Goal: Register for event/course

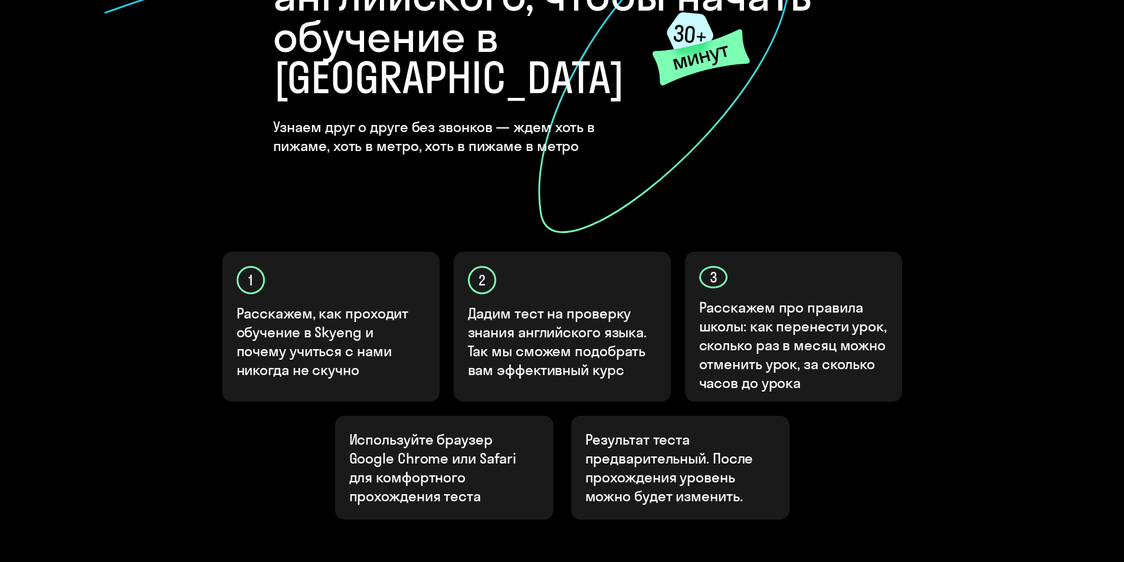
scroll to position [290, 0]
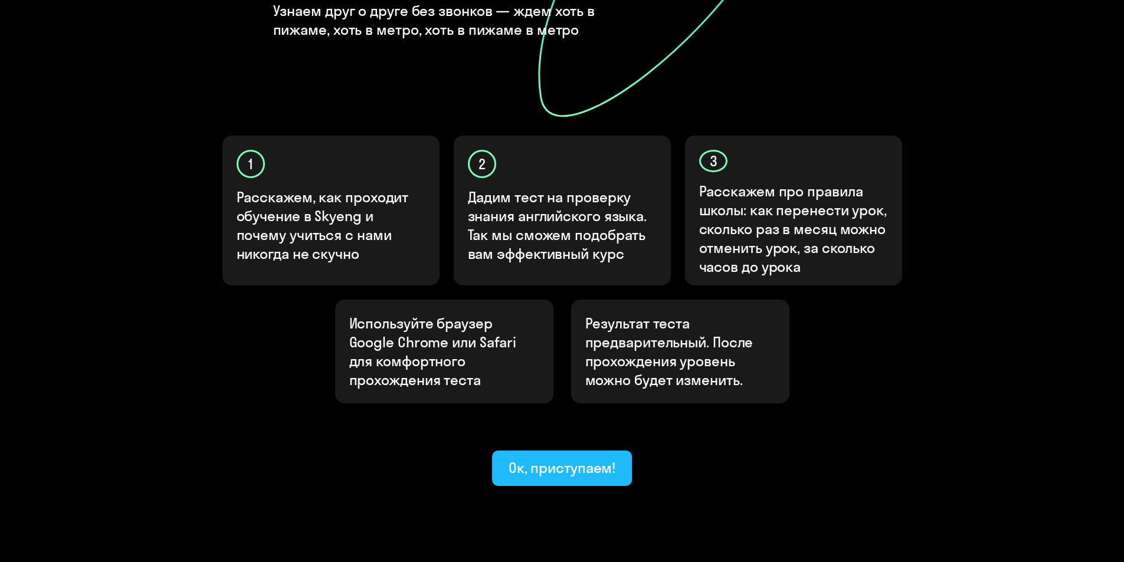
click at [558, 459] on div "Ок, приступаем!" at bounding box center [562, 468] width 107 height 19
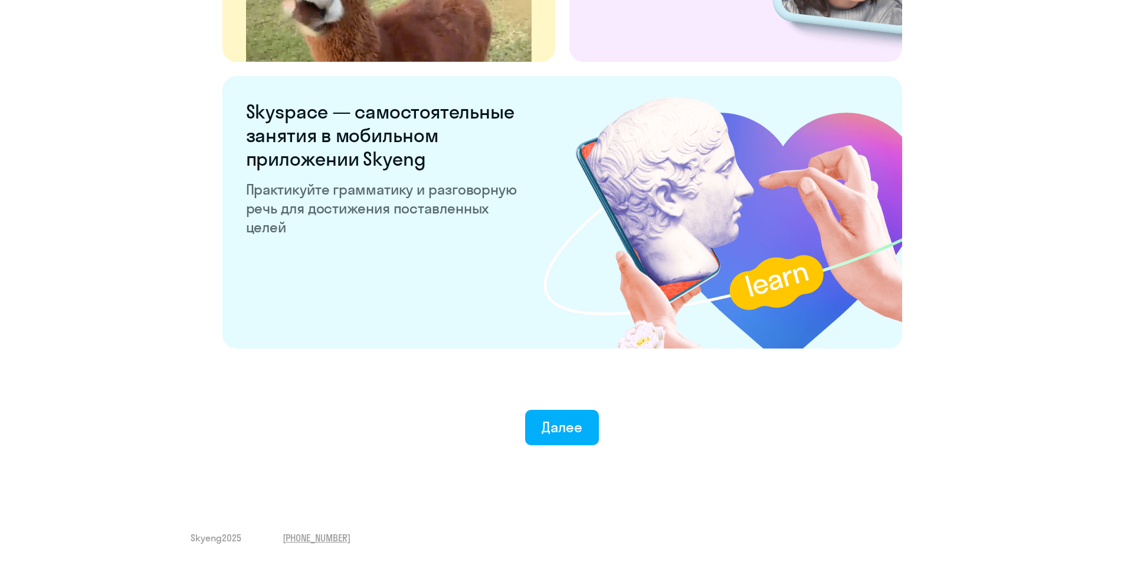
scroll to position [2173, 0]
click at [575, 423] on div "Далее" at bounding box center [562, 426] width 41 height 19
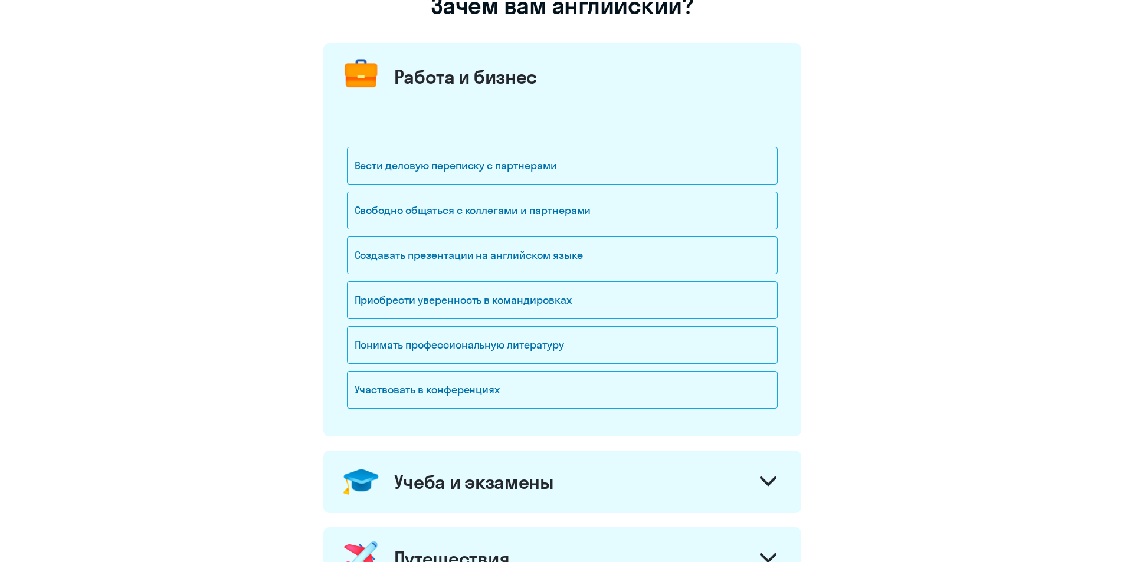
scroll to position [118, 0]
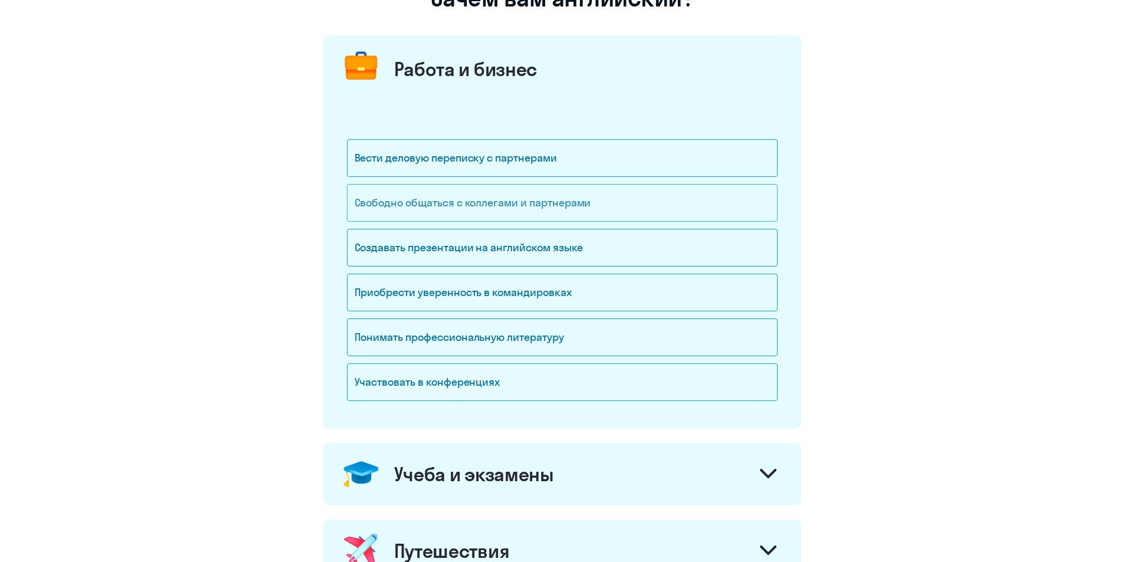
click at [437, 208] on div "Свободно общаться с коллегами и партнерами" at bounding box center [562, 203] width 431 height 38
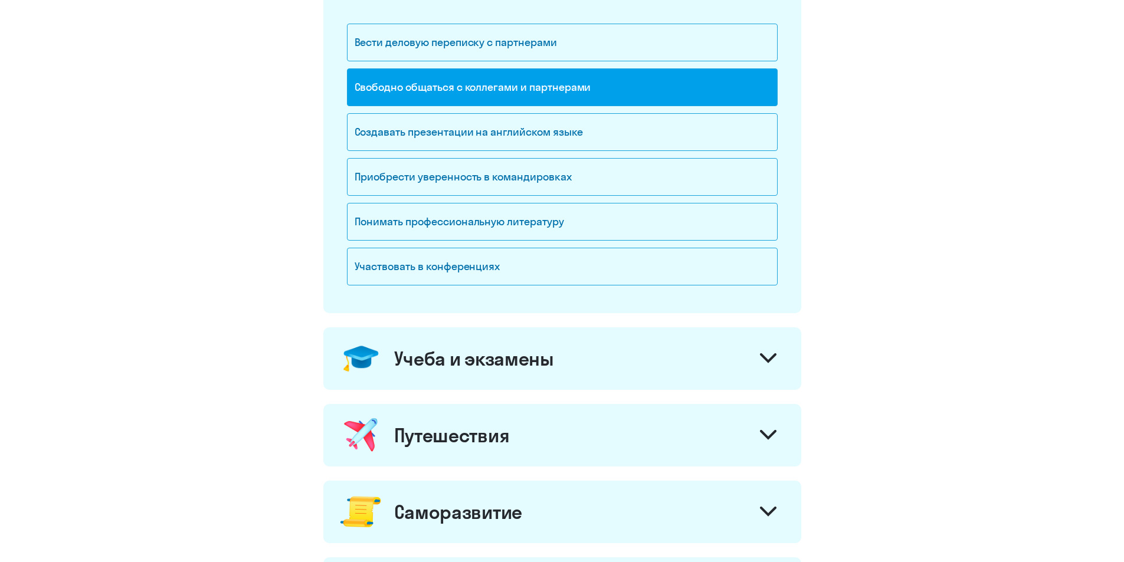
scroll to position [236, 0]
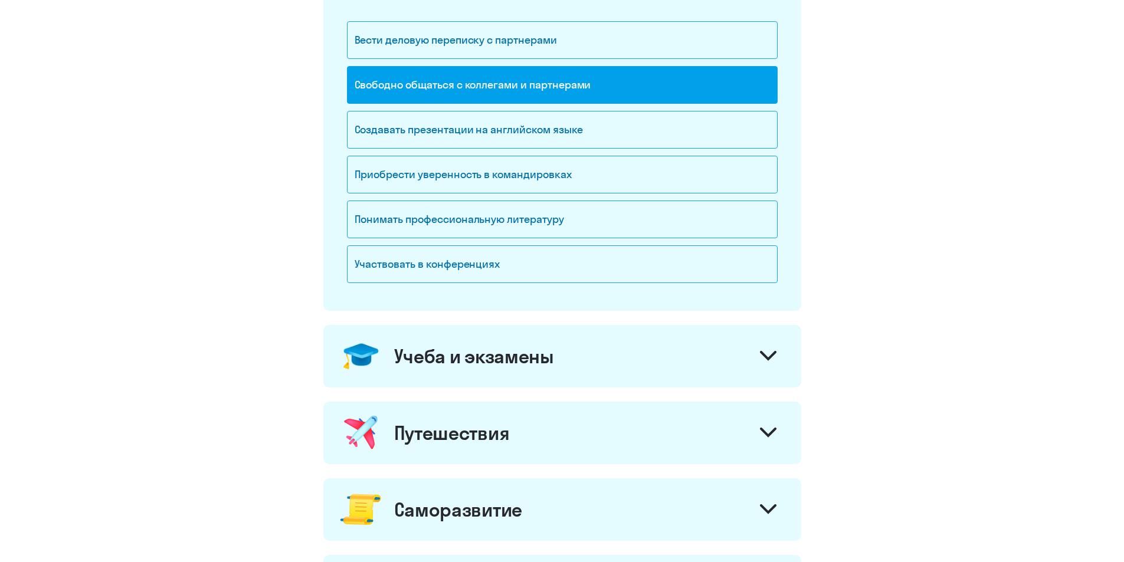
click at [758, 352] on div at bounding box center [768, 357] width 28 height 28
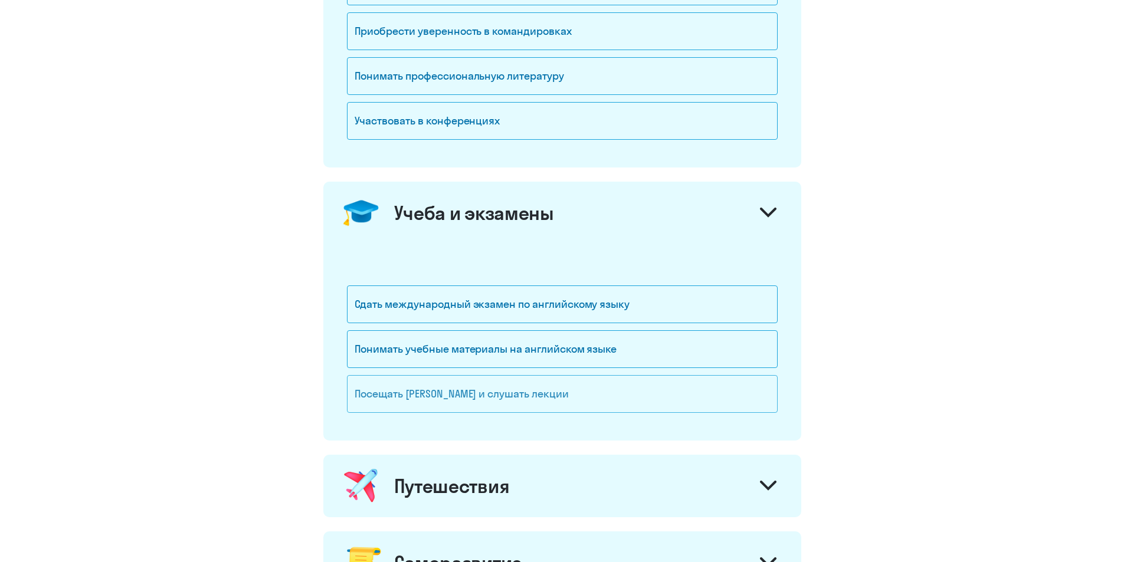
scroll to position [413, 0]
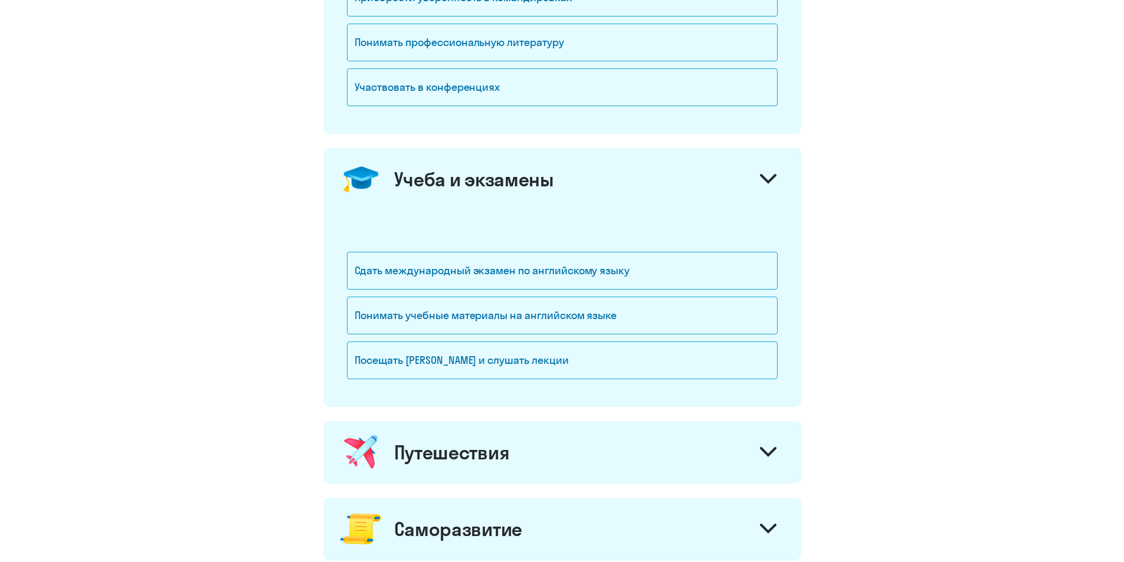
click at [760, 173] on div at bounding box center [768, 180] width 28 height 28
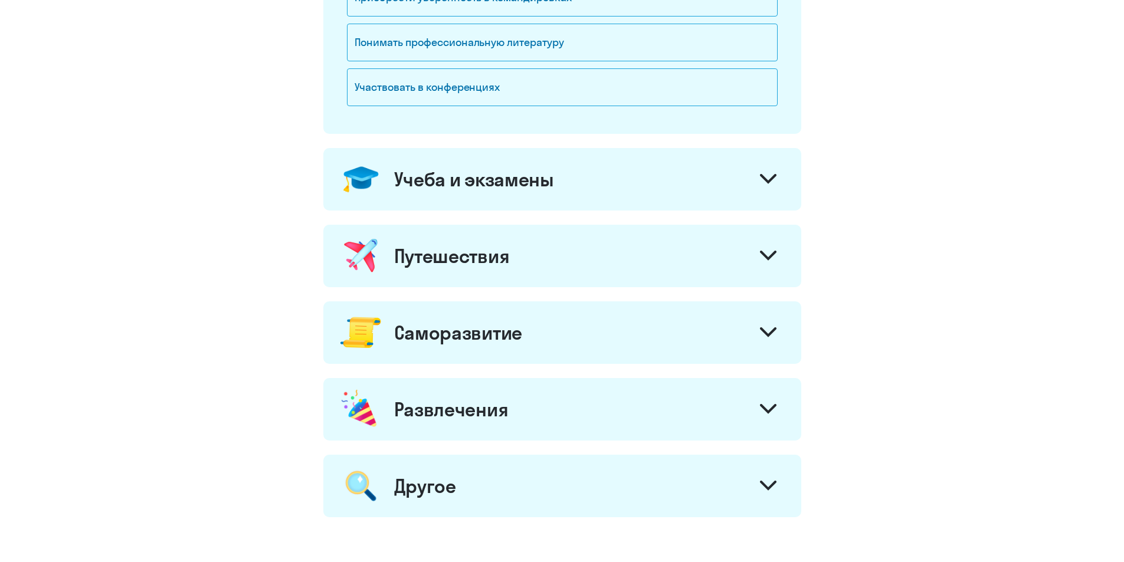
click at [767, 256] on icon at bounding box center [768, 256] width 17 height 10
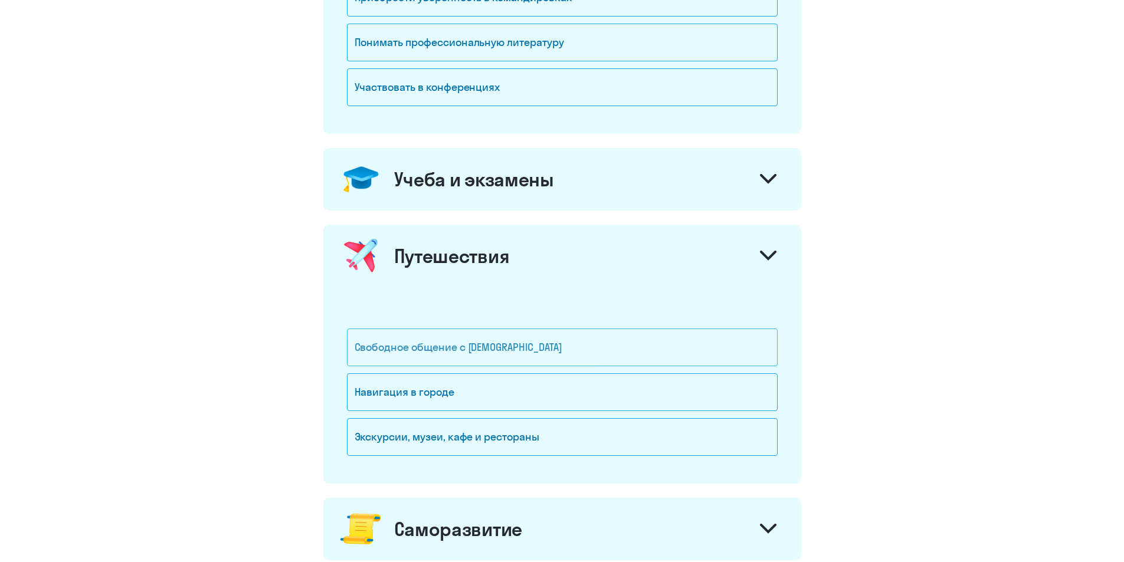
click at [564, 354] on div "Свободное общение с [DEMOGRAPHIC_DATA]" at bounding box center [562, 348] width 431 height 38
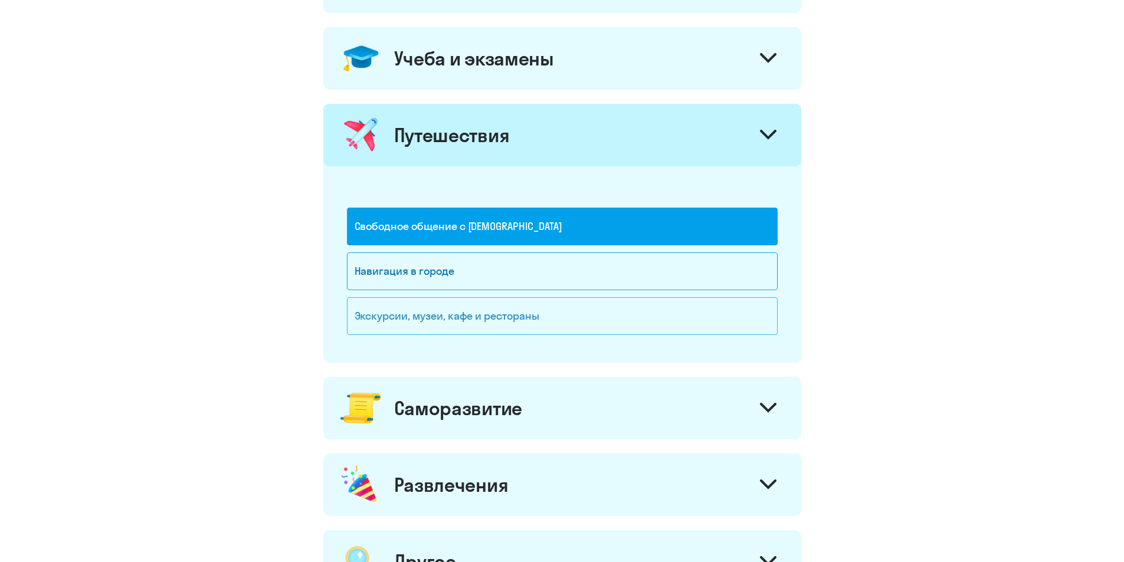
scroll to position [590, 0]
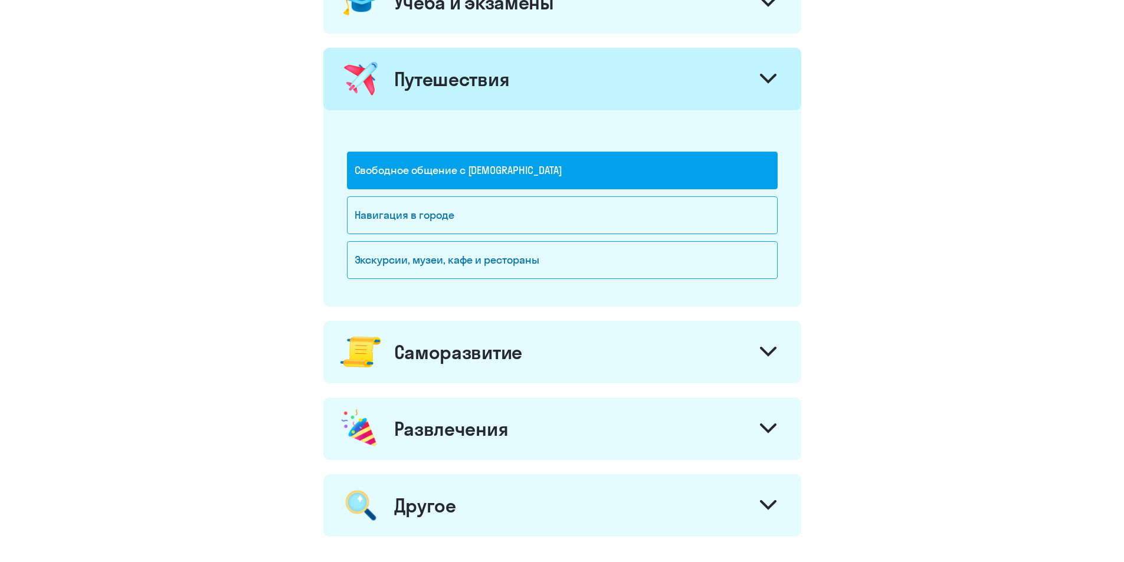
click at [777, 346] on div at bounding box center [768, 353] width 28 height 28
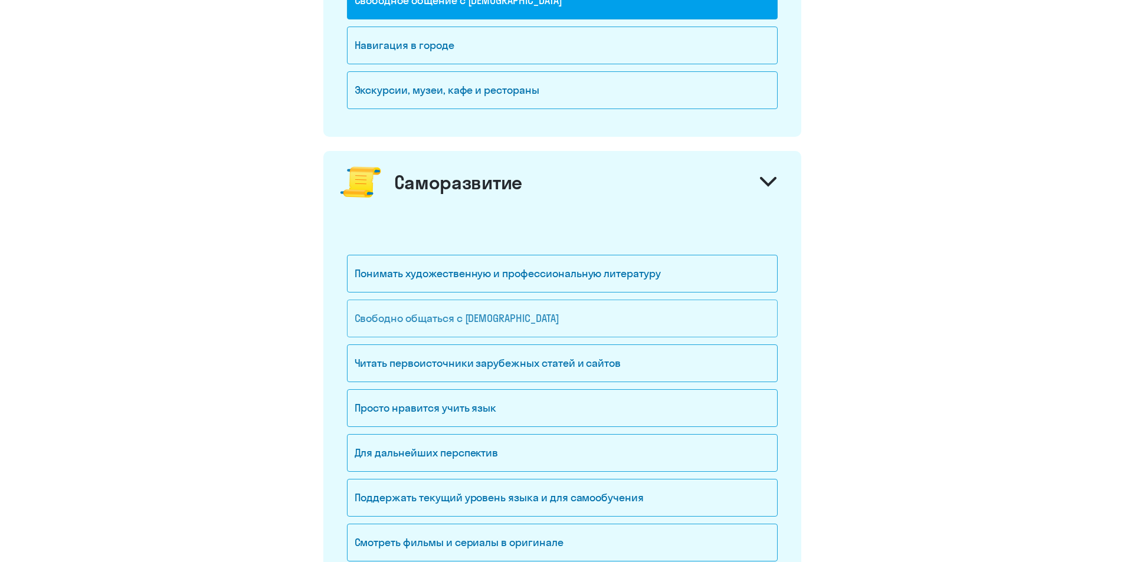
scroll to position [767, 0]
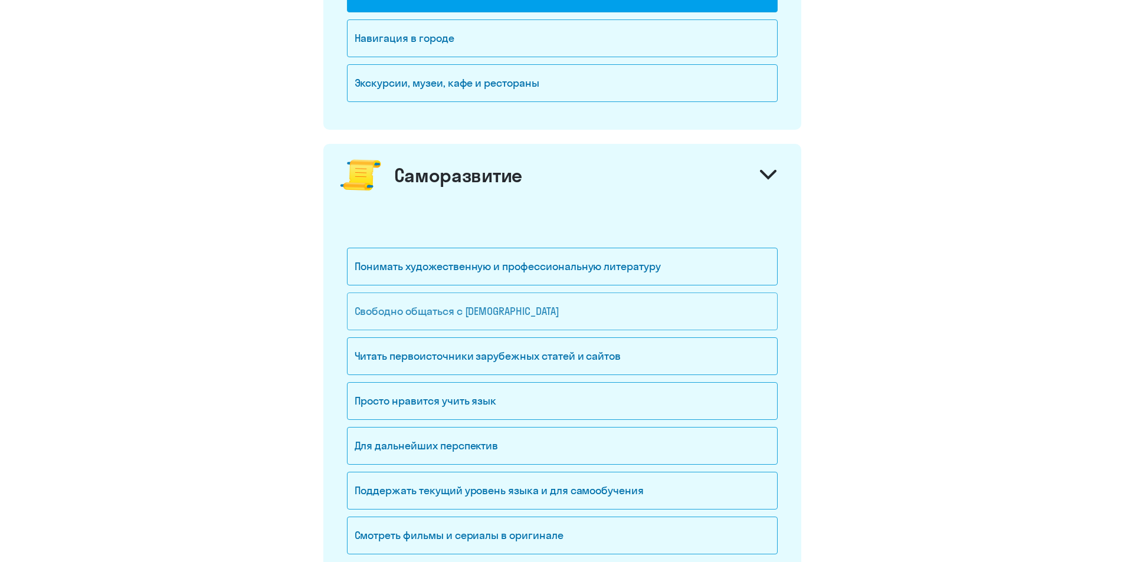
click at [522, 300] on div "Свободно общаться с [DEMOGRAPHIC_DATA]" at bounding box center [562, 312] width 431 height 38
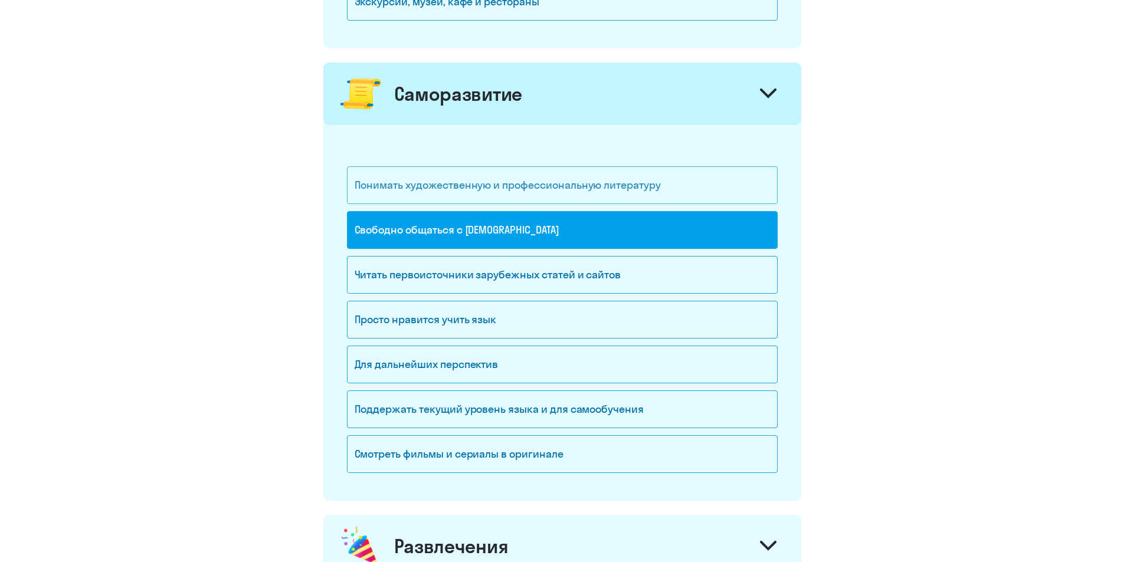
scroll to position [1062, 0]
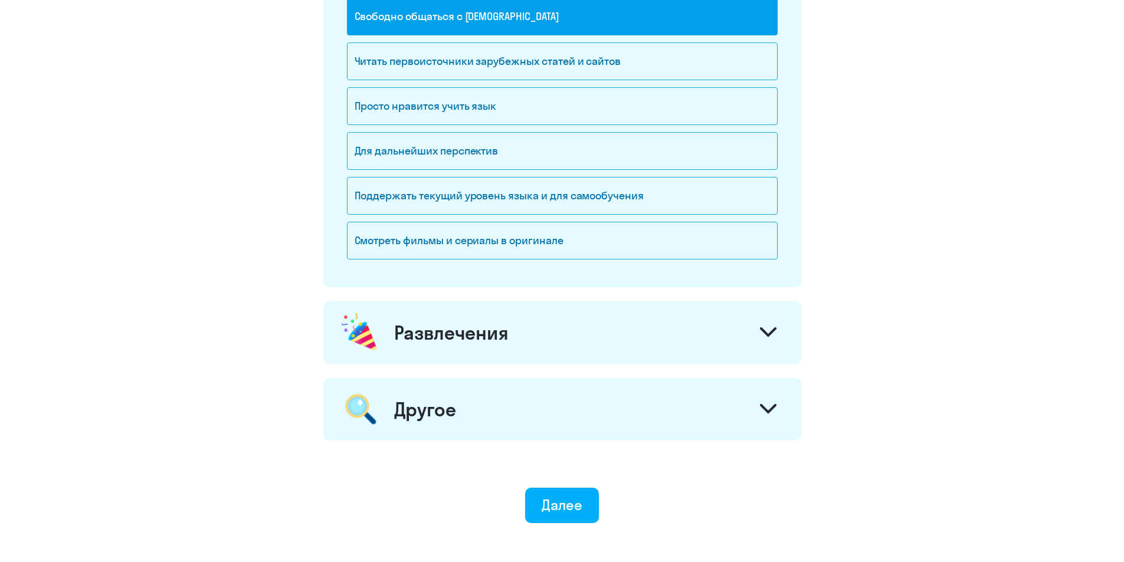
click at [672, 330] on div "Развлечения" at bounding box center [562, 333] width 478 height 63
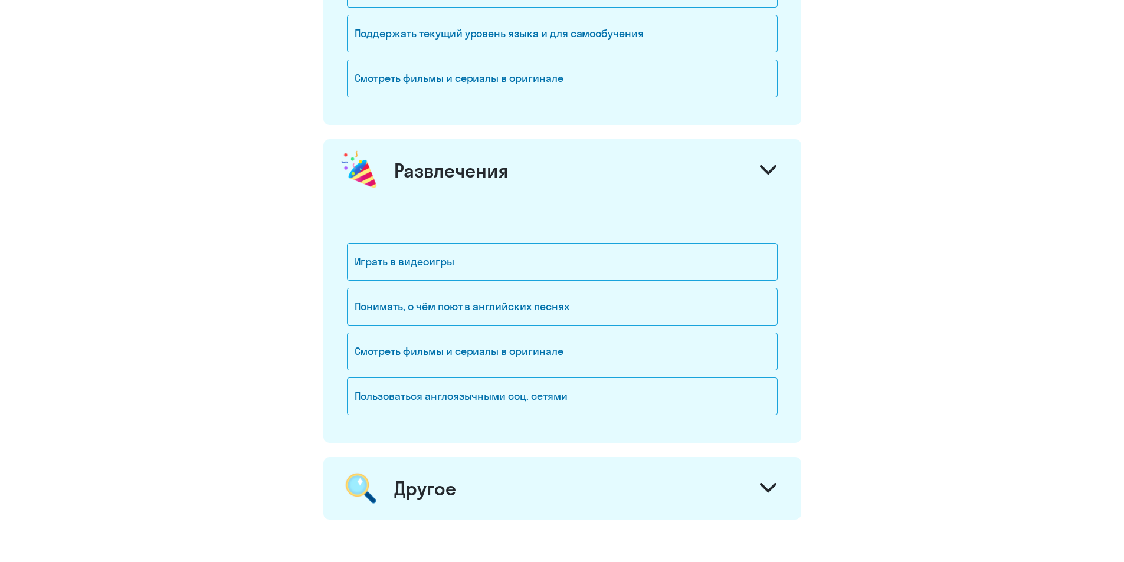
scroll to position [1239, 0]
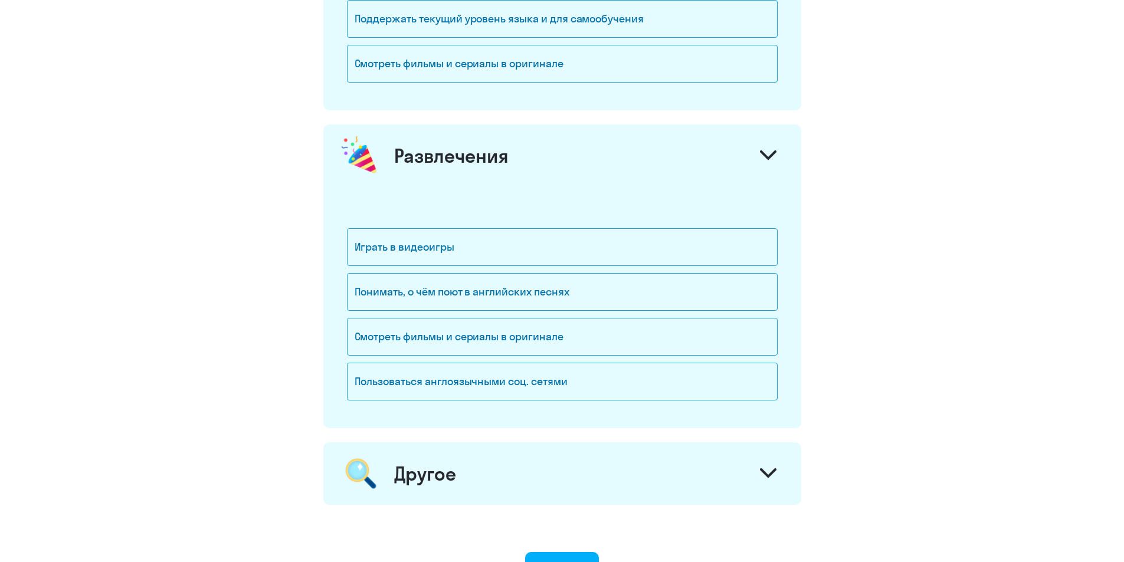
drag, startPoint x: 696, startPoint y: 482, endPoint x: 695, endPoint y: 476, distance: 6.5
click at [696, 482] on div "Другое" at bounding box center [562, 474] width 478 height 63
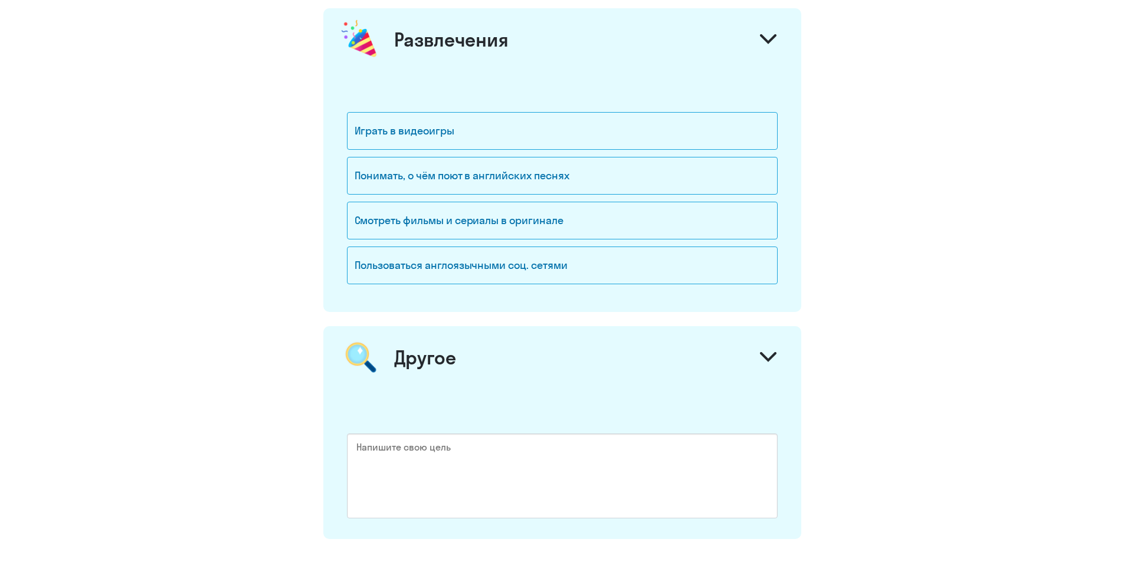
scroll to position [1528, 0]
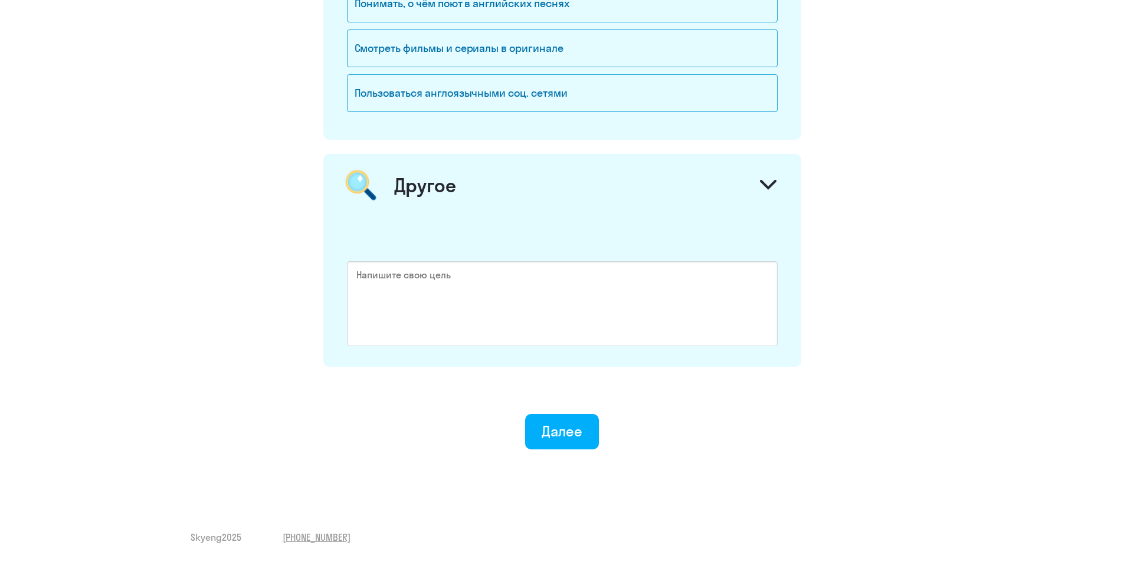
drag, startPoint x: 574, startPoint y: 426, endPoint x: 643, endPoint y: 384, distance: 80.0
click at [575, 426] on div "Далее" at bounding box center [562, 431] width 41 height 19
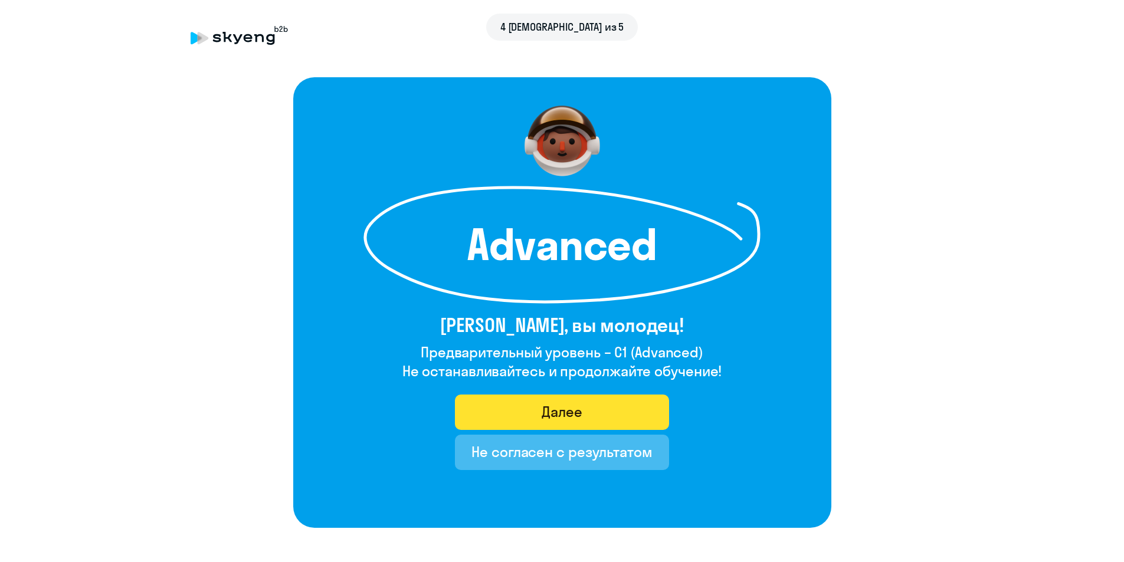
click at [564, 408] on div "Далее" at bounding box center [562, 412] width 41 height 19
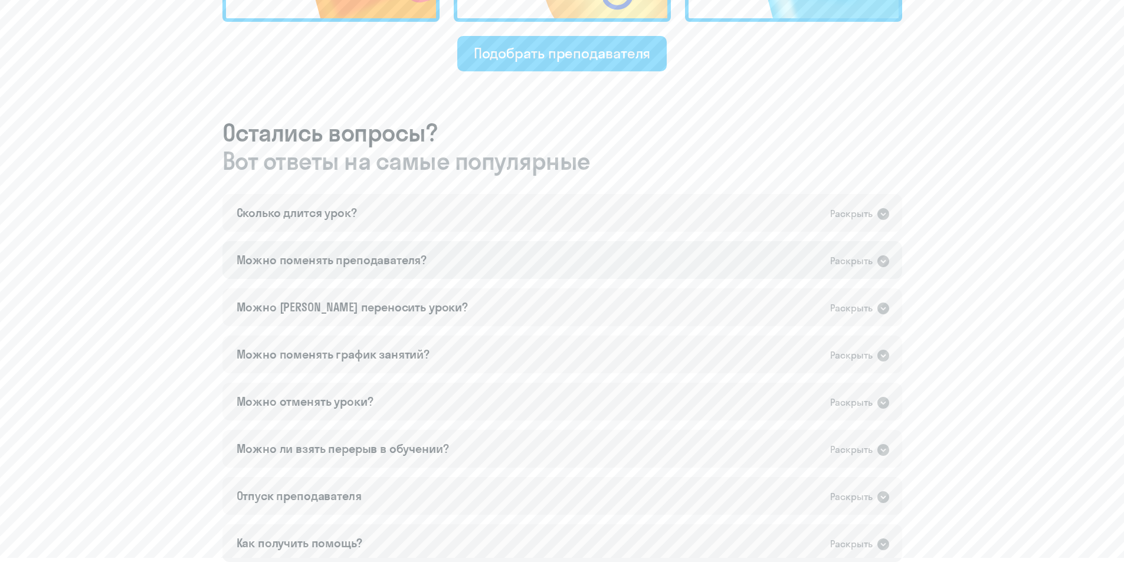
scroll to position [604, 0]
click at [885, 261] on icon at bounding box center [883, 262] width 14 height 14
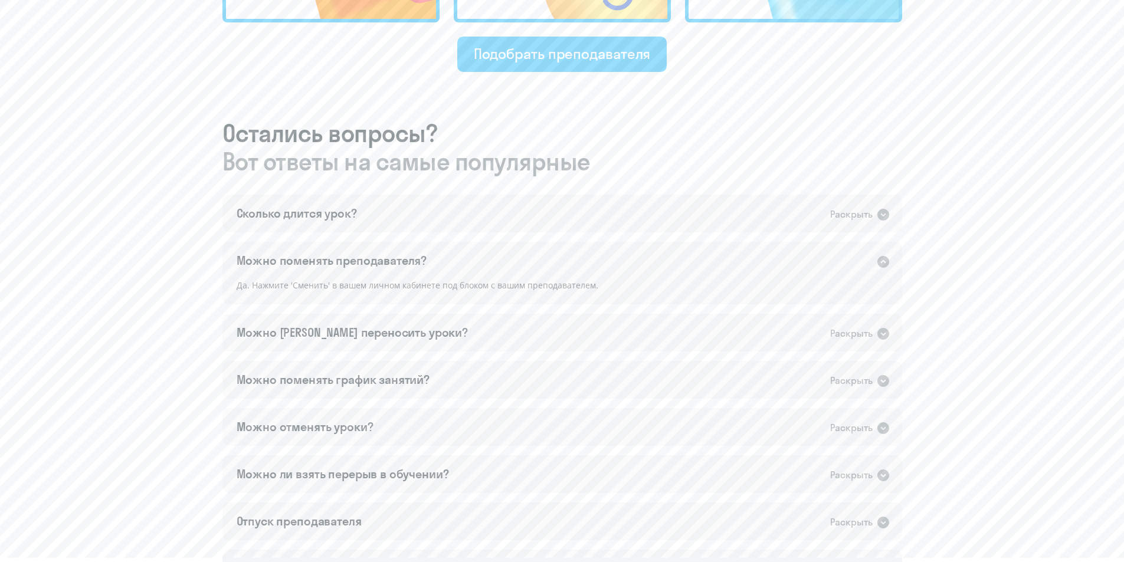
click at [885, 261] on icon at bounding box center [884, 262] width 12 height 12
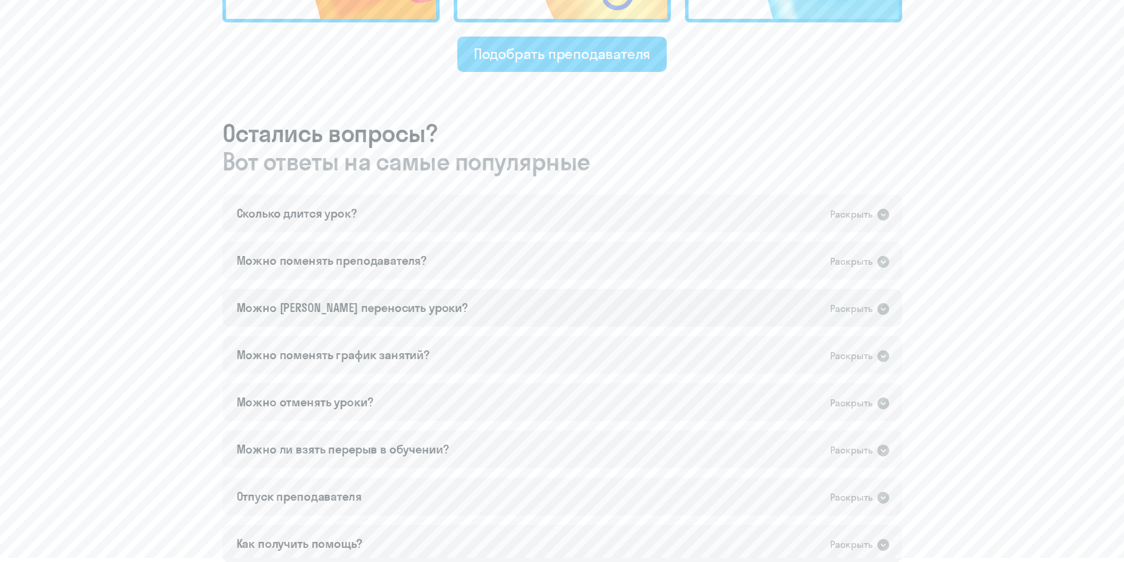
click at [879, 305] on icon at bounding box center [884, 309] width 12 height 12
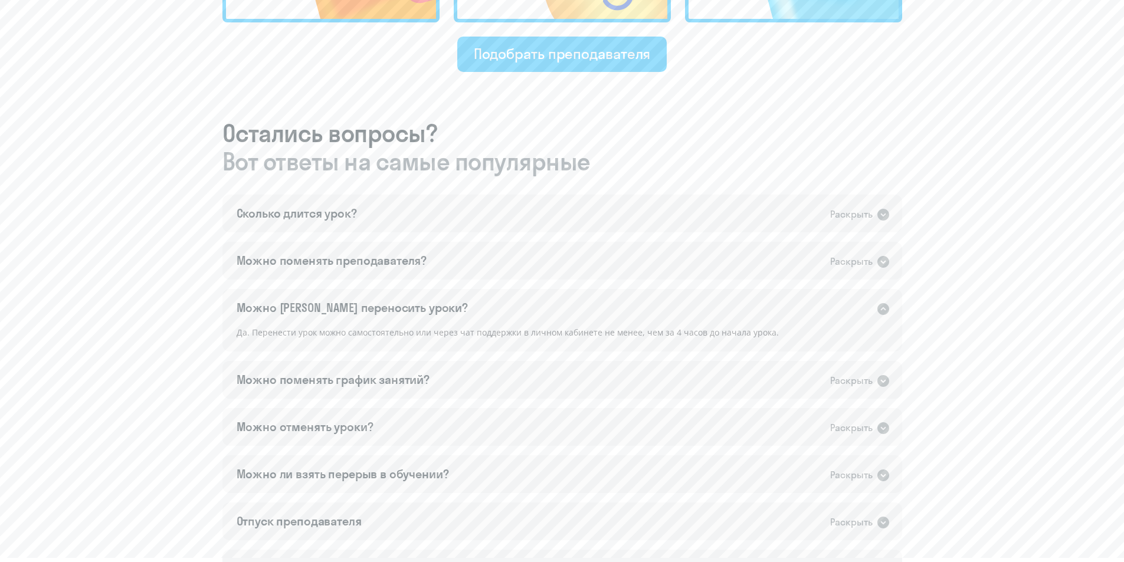
click at [879, 305] on icon at bounding box center [884, 309] width 12 height 12
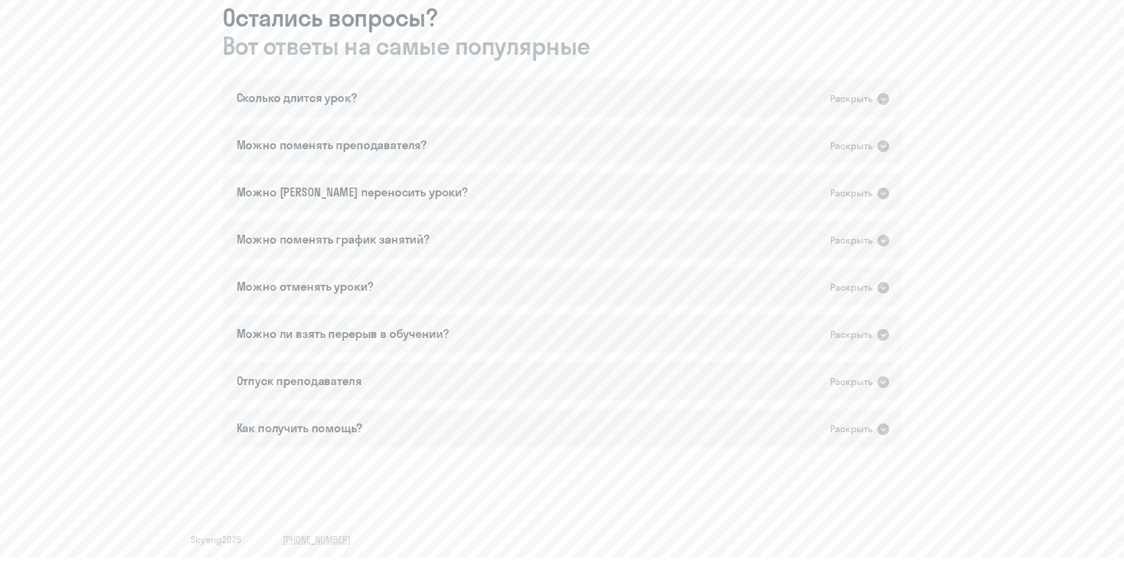
scroll to position [722, 0]
click at [888, 235] on icon at bounding box center [884, 239] width 12 height 12
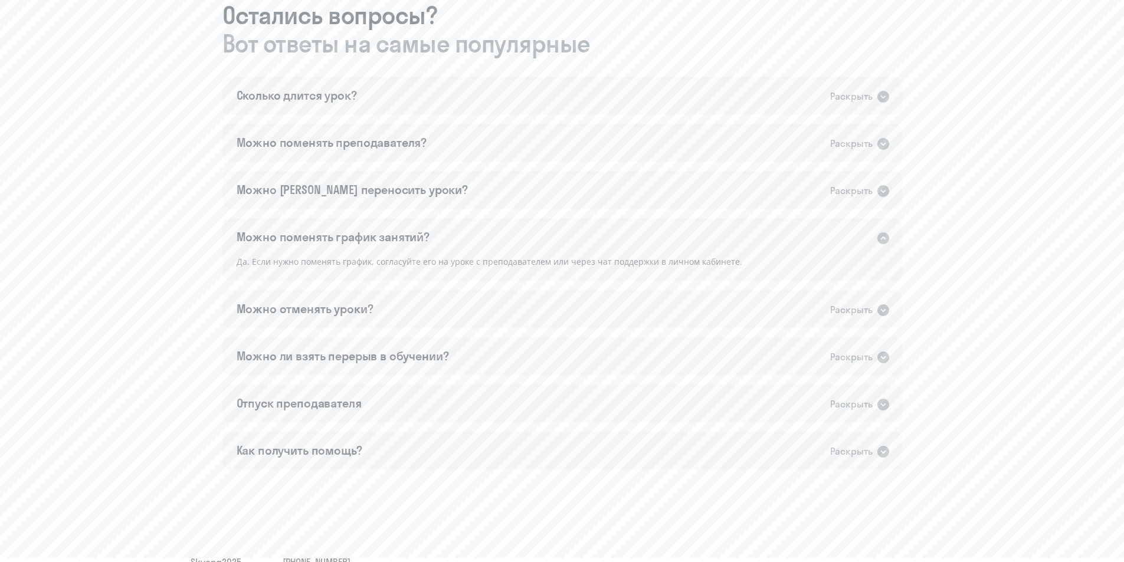
click at [888, 235] on icon at bounding box center [884, 239] width 12 height 12
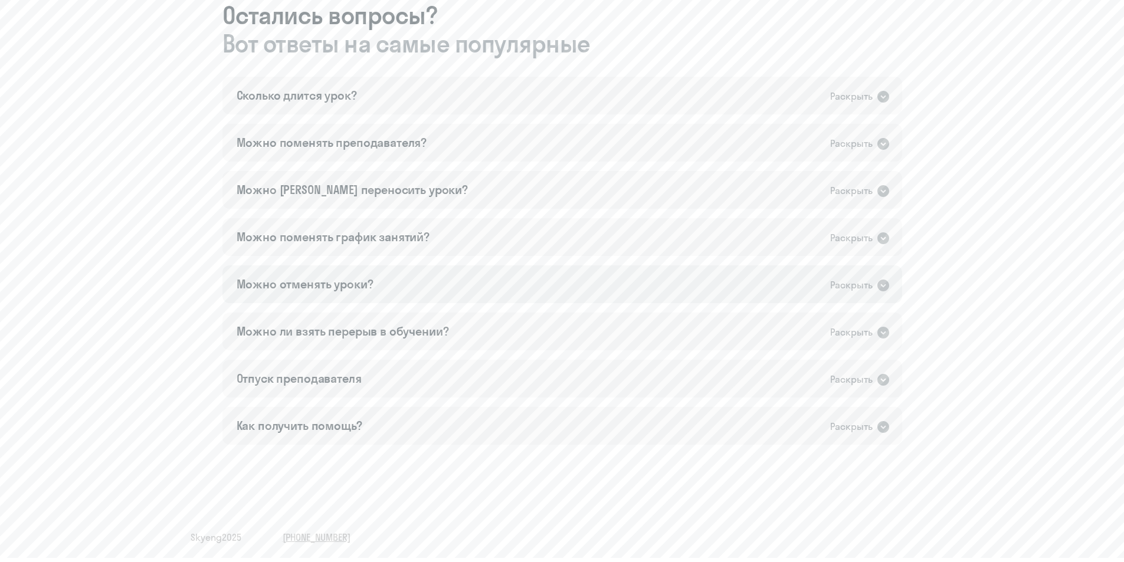
click at [876, 285] on icon at bounding box center [883, 286] width 14 height 14
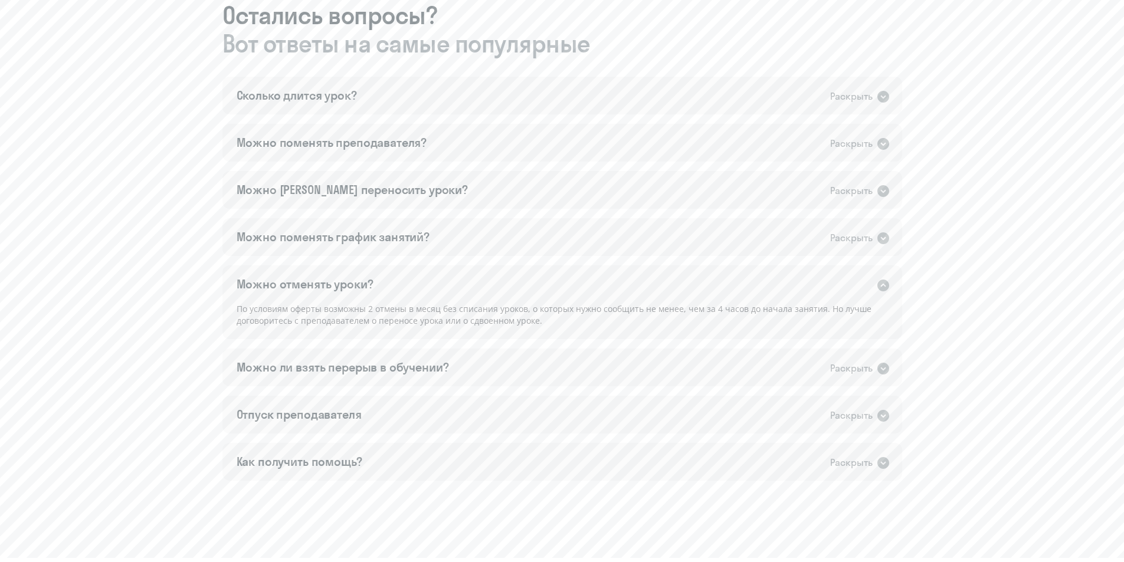
click at [876, 285] on icon at bounding box center [883, 286] width 14 height 14
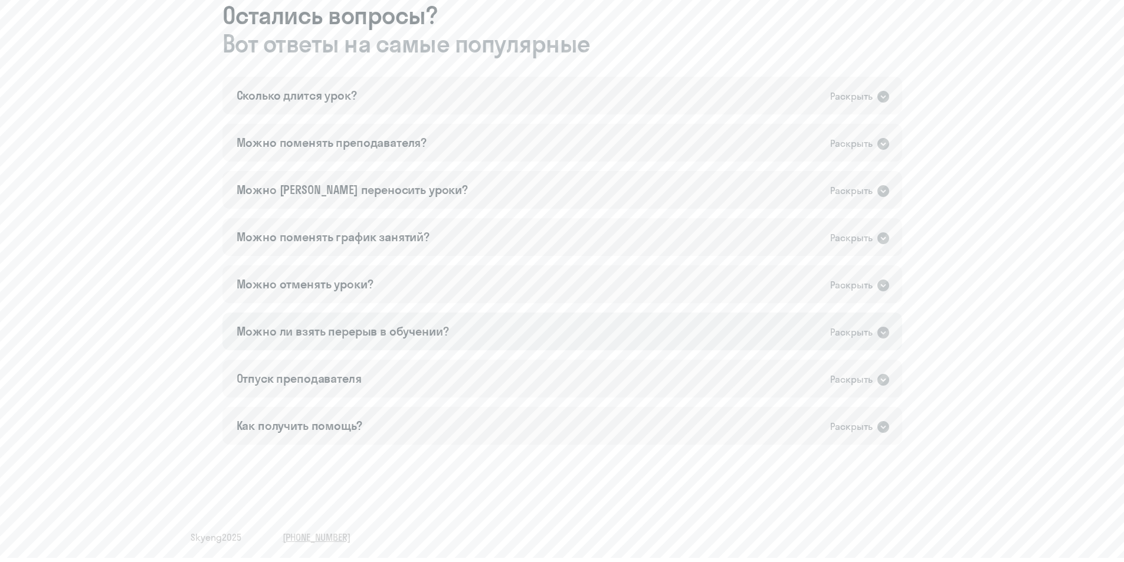
click at [878, 335] on icon at bounding box center [884, 333] width 12 height 12
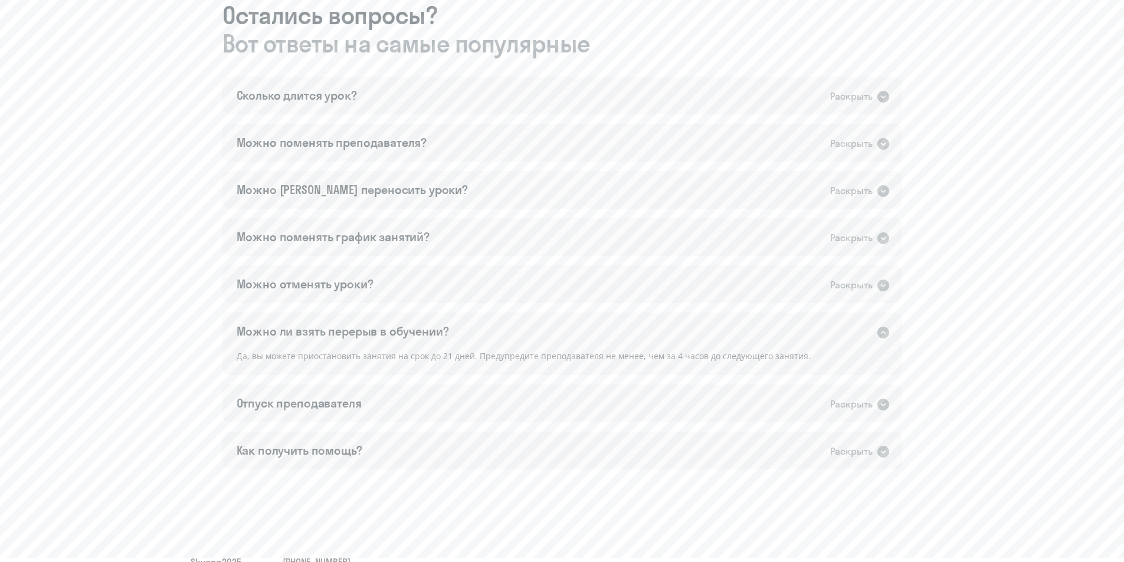
click at [885, 328] on icon at bounding box center [884, 333] width 12 height 12
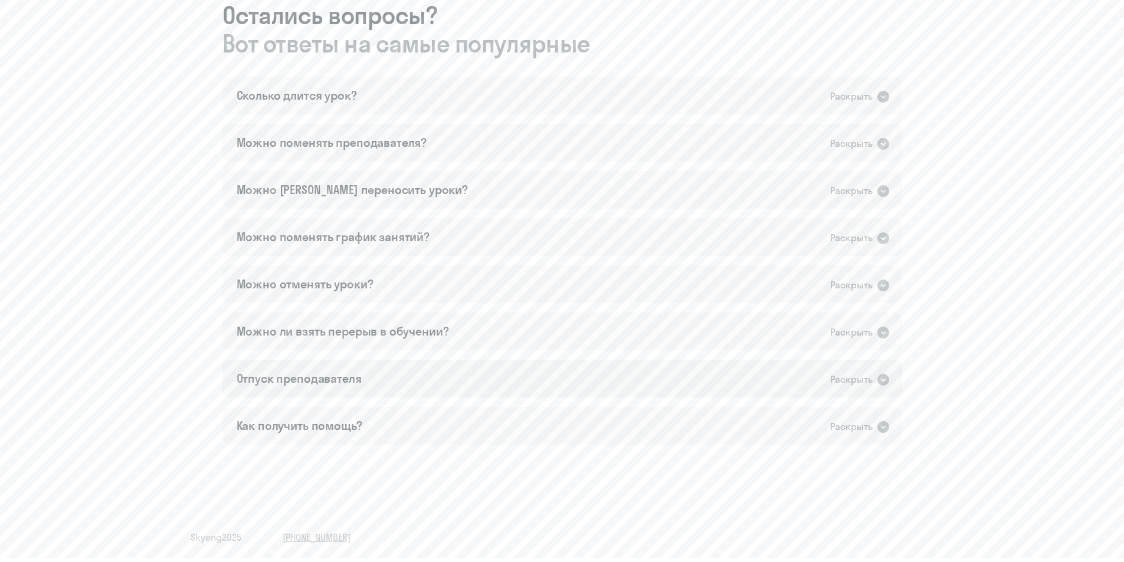
click at [880, 377] on icon at bounding box center [884, 380] width 12 height 12
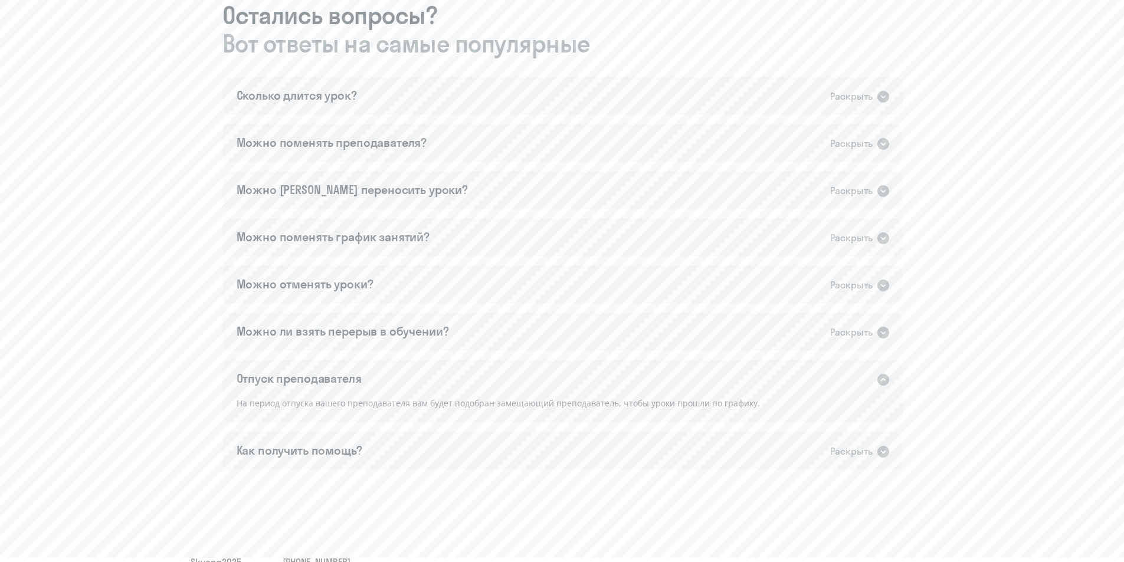
click at [883, 368] on div "Отпуск преподавателя Раскрыть" at bounding box center [563, 379] width 680 height 38
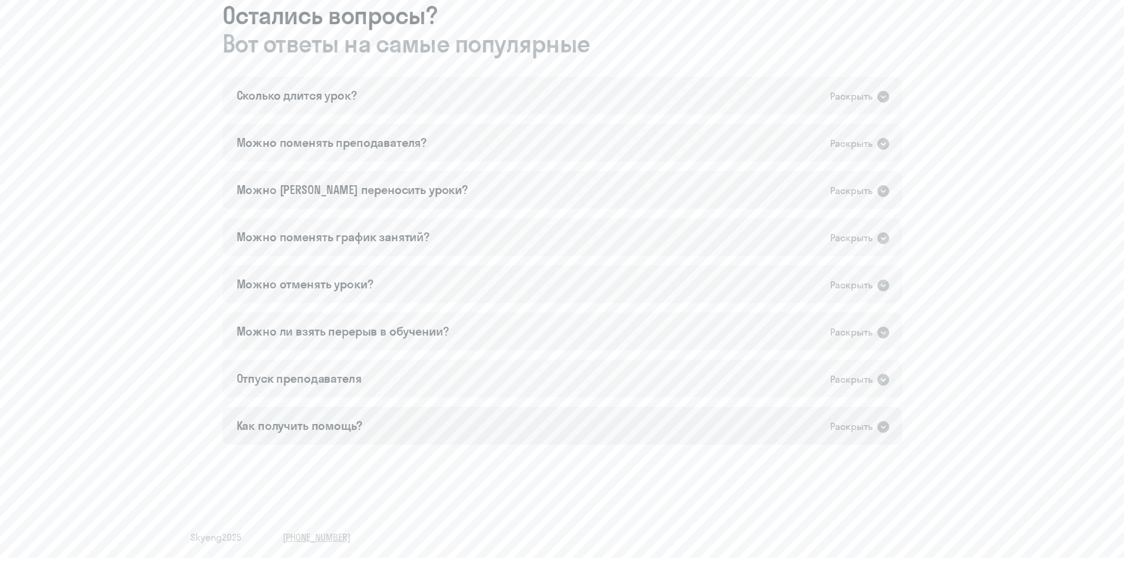
click at [878, 427] on icon at bounding box center [884, 427] width 12 height 12
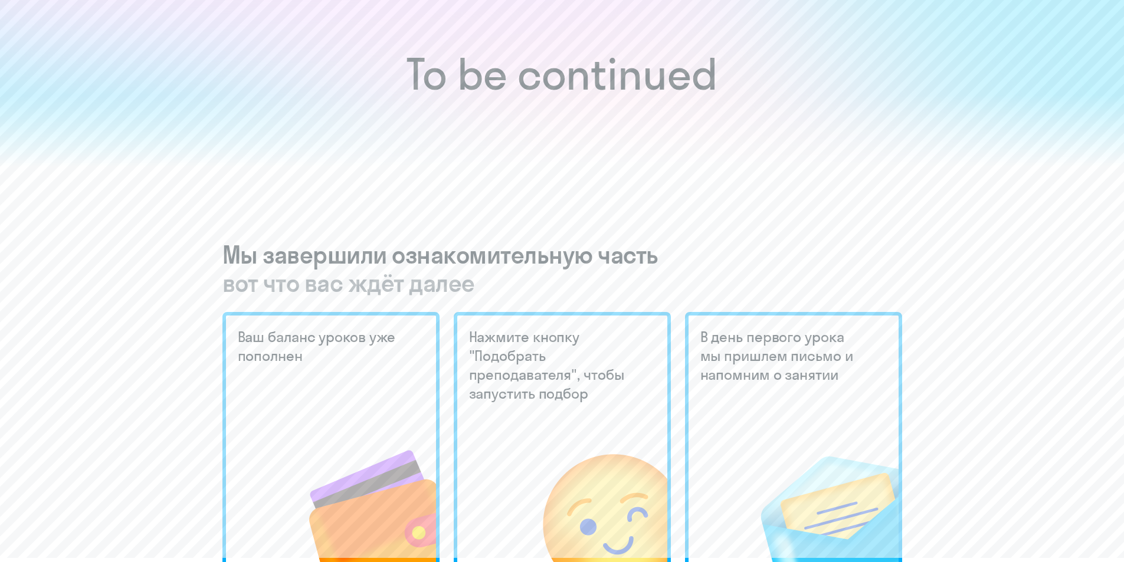
scroll to position [0, 0]
